Goal: Information Seeking & Learning: Learn about a topic

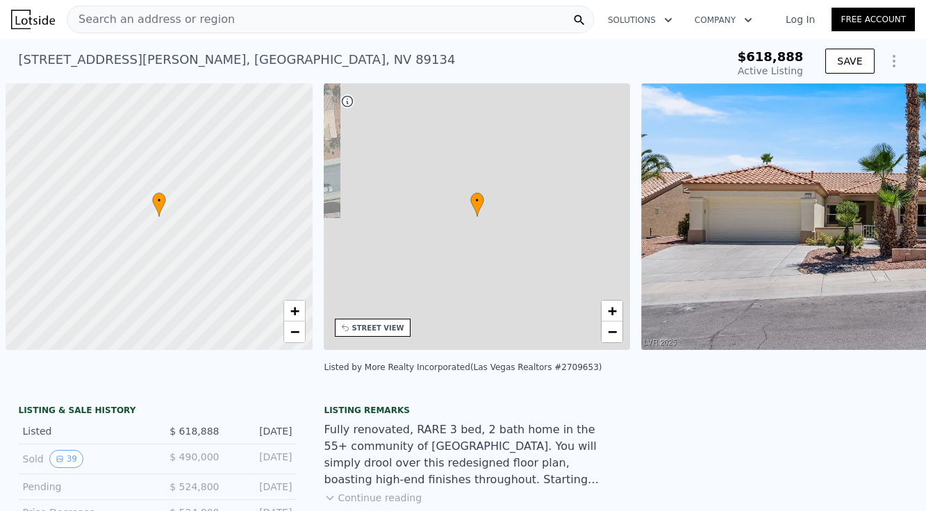
scroll to position [0, 6]
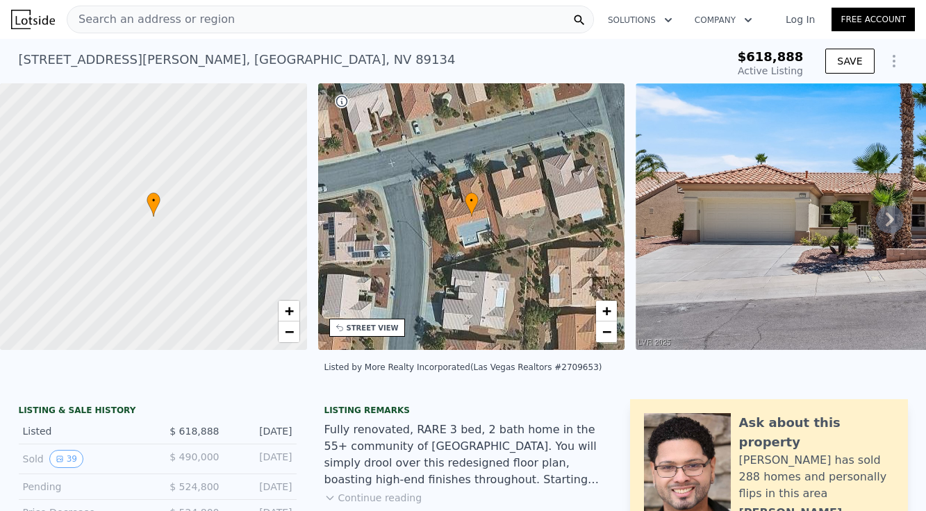
click at [92, 16] on span "Search an address or region" at bounding box center [150, 19] width 167 height 17
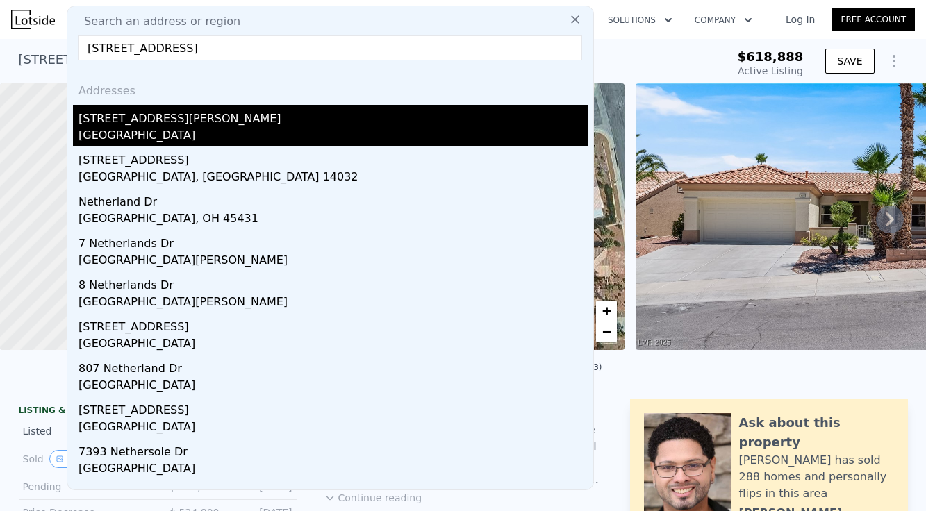
type input "[STREET_ADDRESS]"
click at [113, 115] on div "[STREET_ADDRESS][PERSON_NAME]" at bounding box center [333, 116] width 509 height 22
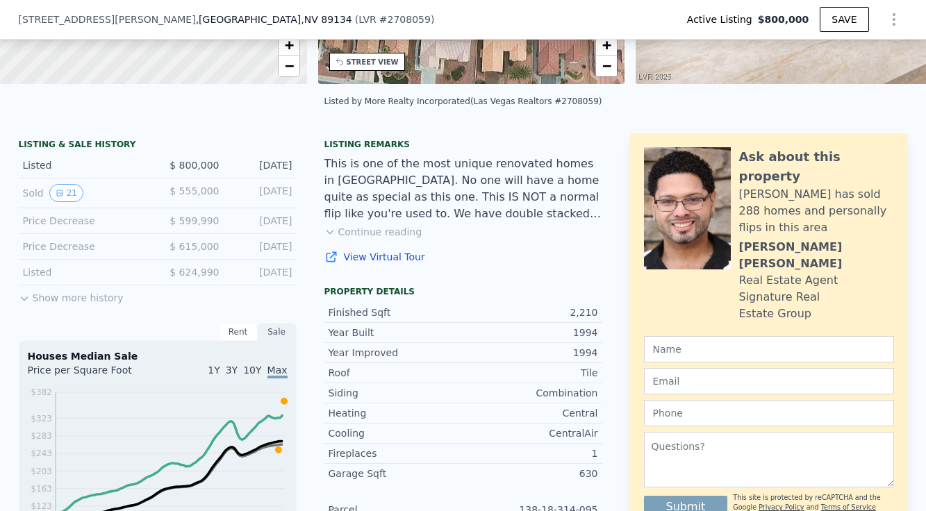
scroll to position [306, 0]
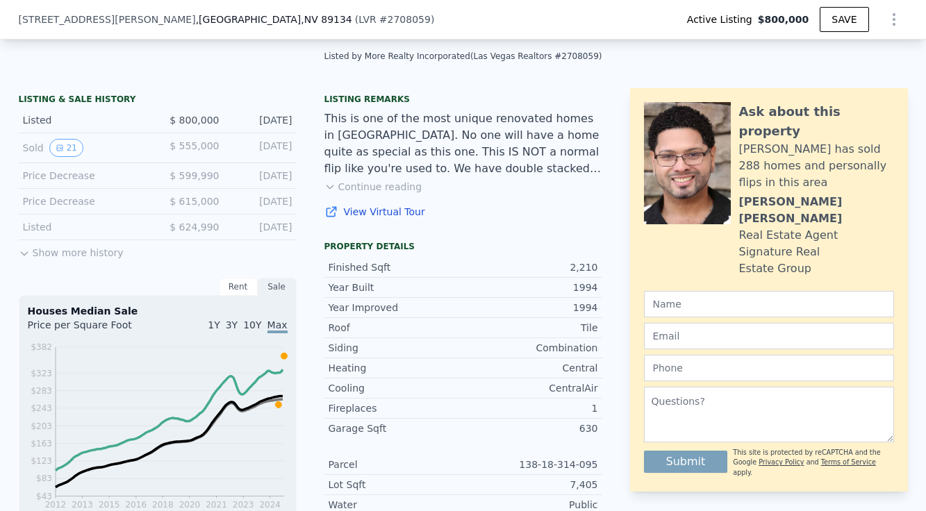
click at [65, 254] on button "Show more history" at bounding box center [71, 249] width 105 height 19
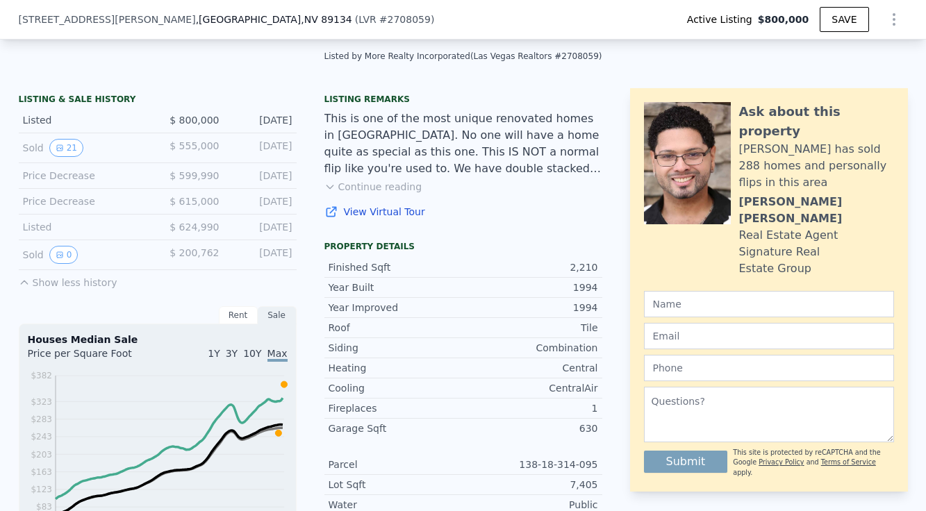
click at [389, 213] on link "View Virtual Tour" at bounding box center [463, 212] width 278 height 14
click at [376, 188] on button "Continue reading" at bounding box center [373, 187] width 98 height 14
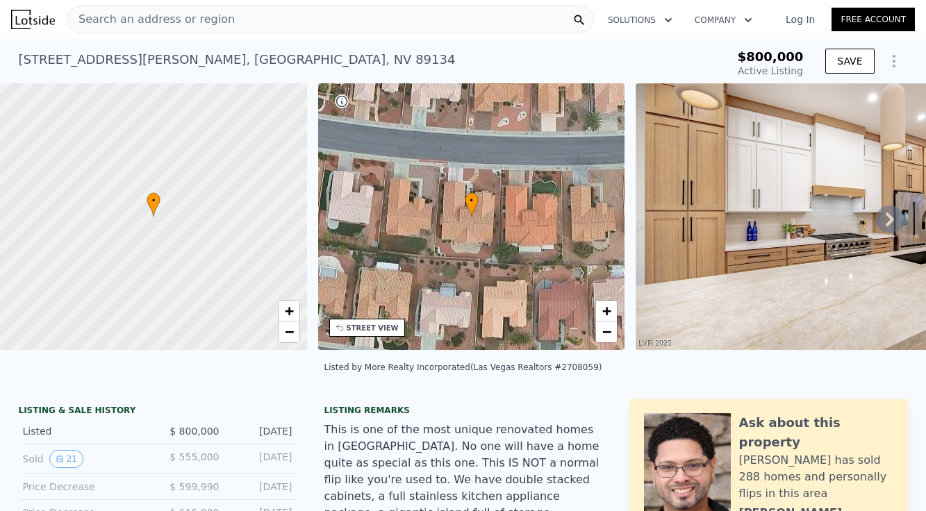
scroll to position [0, 0]
click at [893, 221] on icon at bounding box center [890, 220] width 28 height 28
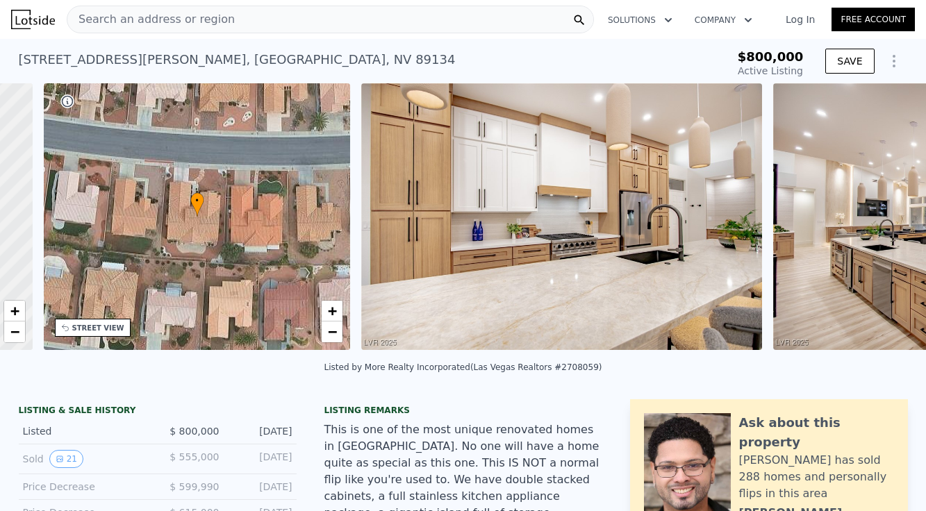
scroll to position [0, 324]
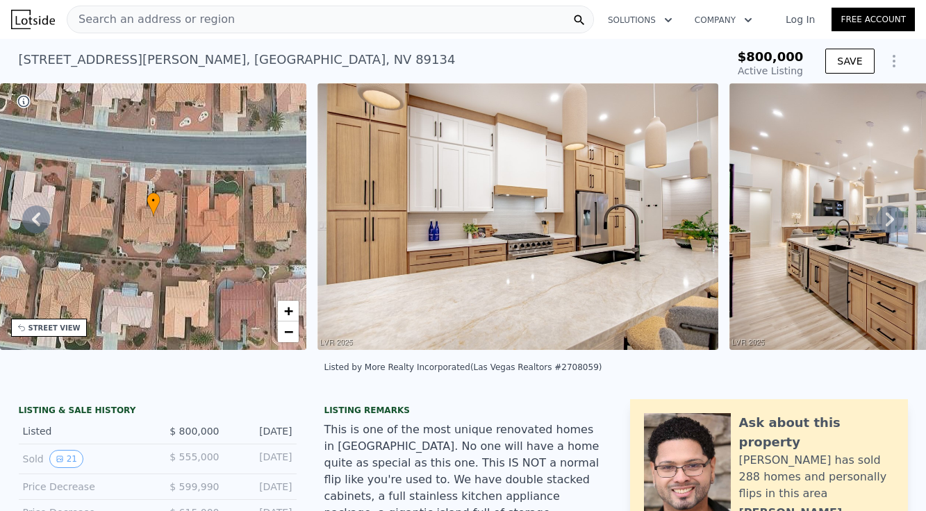
click at [893, 220] on icon at bounding box center [890, 220] width 8 height 14
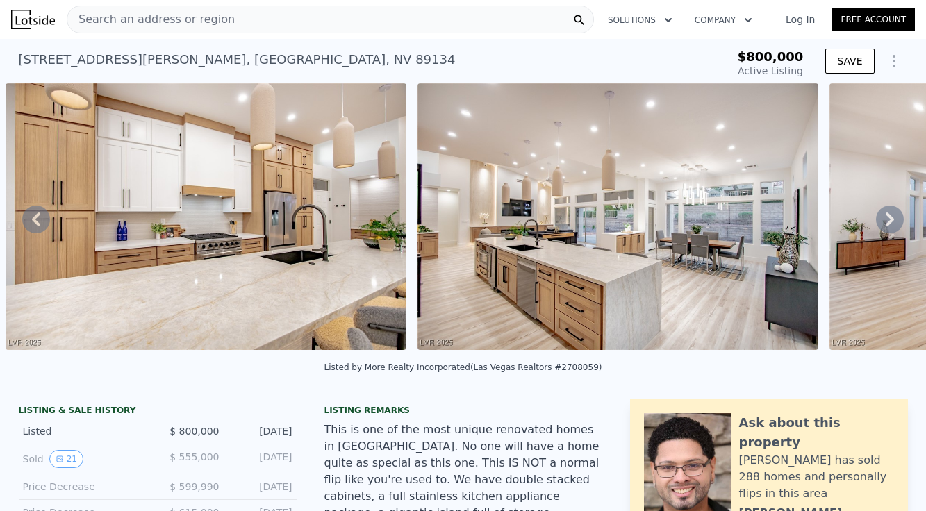
click at [893, 220] on icon at bounding box center [890, 220] width 8 height 14
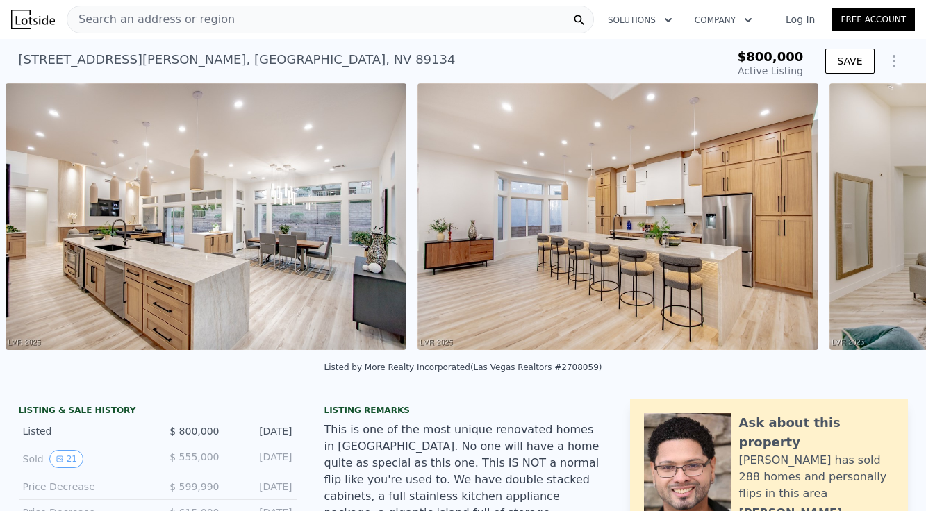
scroll to position [0, 1460]
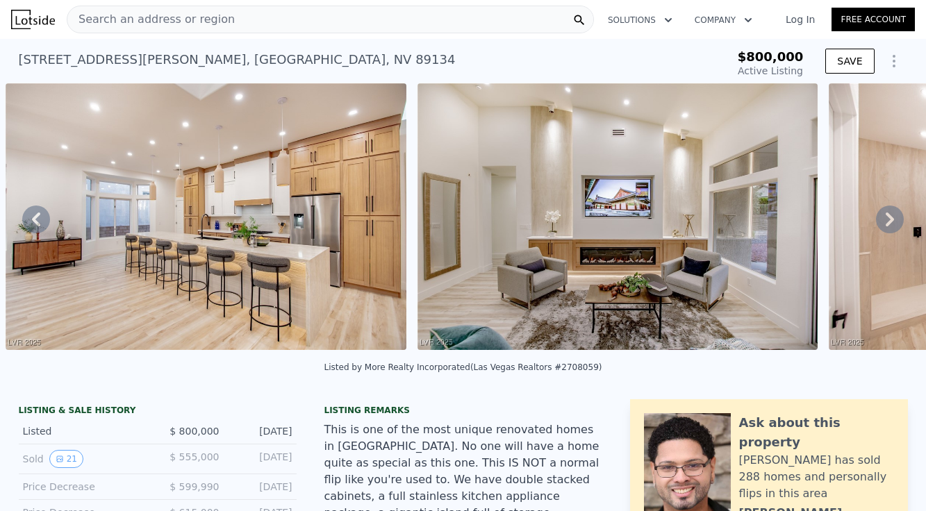
click at [893, 220] on div "• + − • + − STREET VIEW Loading... SATELLITE VIEW" at bounding box center [463, 219] width 926 height 272
click at [893, 220] on icon at bounding box center [890, 220] width 8 height 14
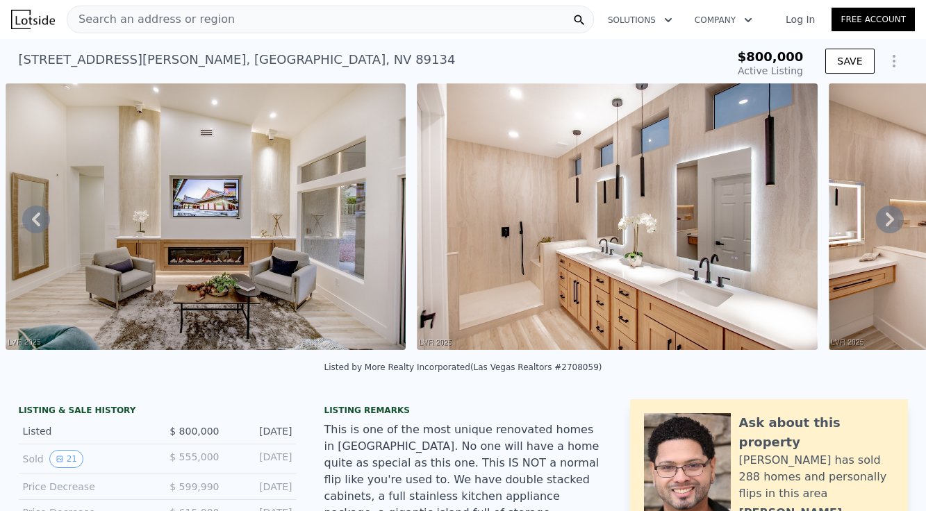
click at [535, 256] on img at bounding box center [617, 216] width 401 height 267
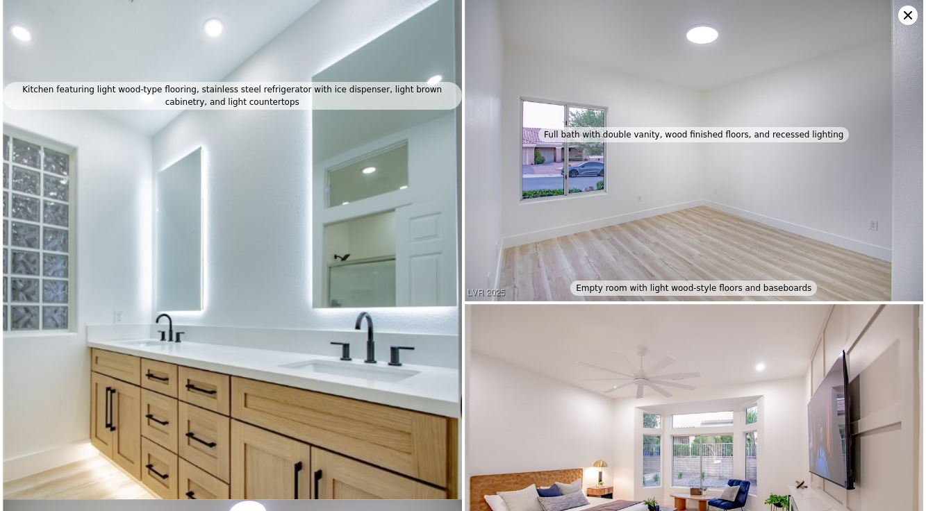
scroll to position [7634, 0]
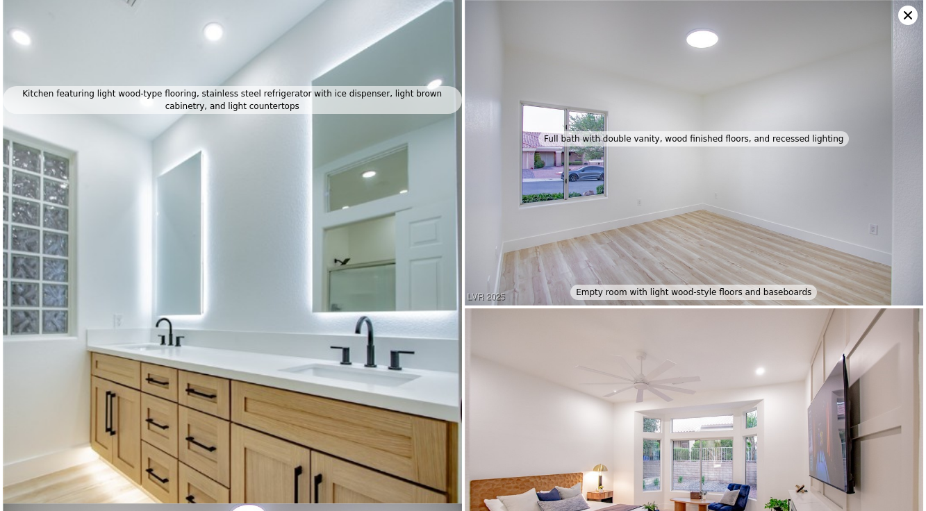
click at [300, 295] on img at bounding box center [232, 311] width 459 height 689
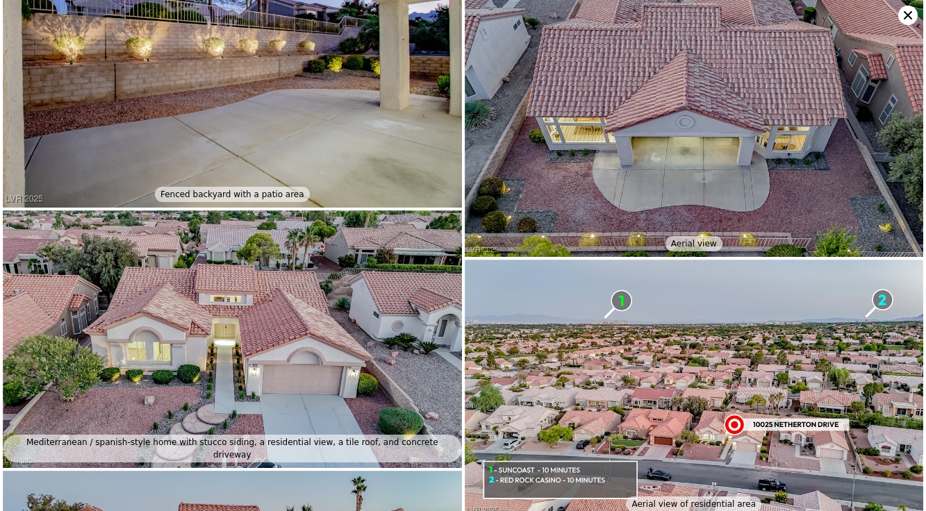
scroll to position [11158, 0]
